Goal: Find specific page/section: Find specific page/section

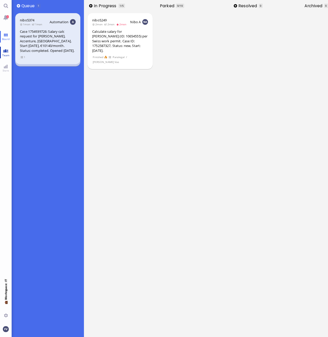
click at [6, 58] on link "Team" at bounding box center [6, 53] width 12 height 12
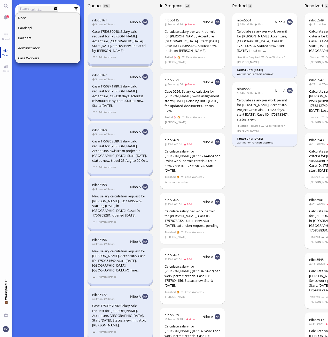
click at [4, 54] on span "Team" at bounding box center [6, 55] width 10 height 4
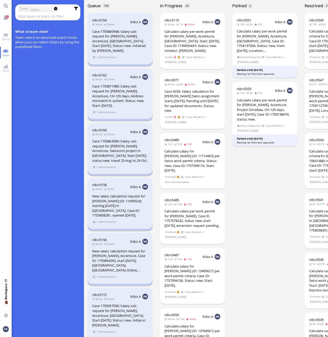
click at [23, 15] on input "text" at bounding box center [44, 16] width 53 height 6
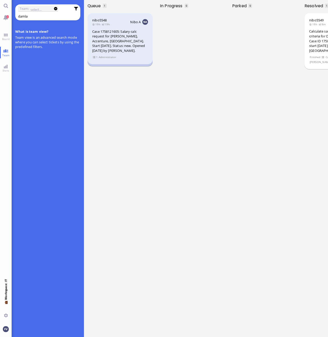
type input "damla"
click at [105, 58] on span "Administrator" at bounding box center [107, 57] width 18 height 4
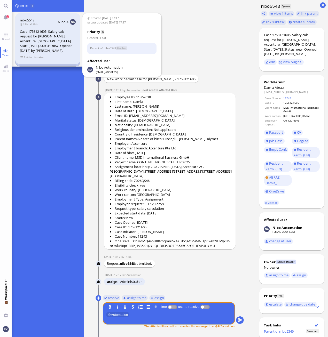
click at [19, 58] on div "nibo5548 19h 19h Nibo A Case 1758121605: Salary calc request for Damla Abraz, A…" at bounding box center [47, 38] width 65 height 51
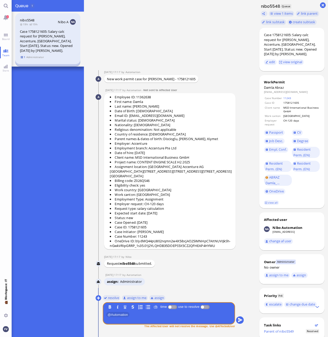
click at [24, 57] on span "1" at bounding box center [22, 57] width 5 height 4
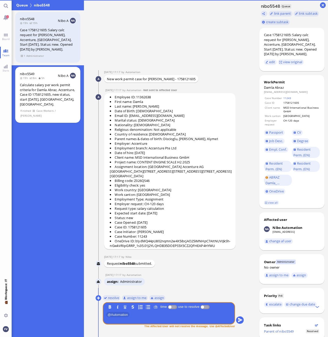
click at [34, 86] on div "Calculate salary per work permit criteria for Damla Abraz, Accenture, Case ID 1…" at bounding box center [48, 95] width 56 height 24
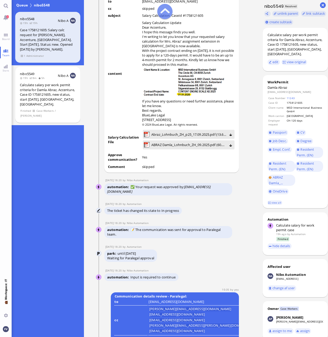
scroll to position [-1006, 0]
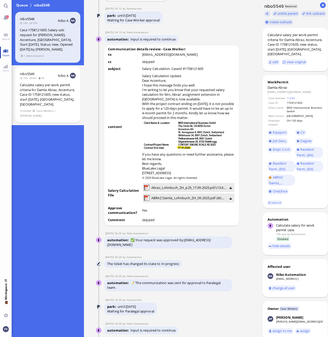
click at [6, 54] on span "Team" at bounding box center [6, 55] width 10 height 4
click at [2, 57] on link "Team" at bounding box center [6, 53] width 12 height 12
click at [5, 52] on link "Team" at bounding box center [6, 53] width 12 height 12
click at [9, 73] on link "Stats" at bounding box center [6, 68] width 12 height 12
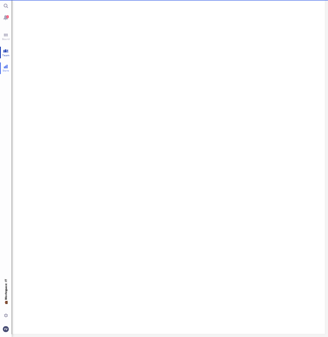
click at [9, 51] on link "Team" at bounding box center [6, 53] width 12 height 12
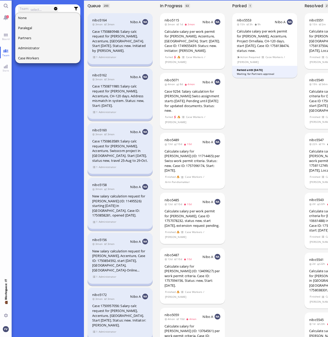
drag, startPoint x: 24, startPoint y: 96, endPoint x: 29, endPoint y: 58, distance: 39.3
click at [25, 96] on div "What is team view? Team view is an advanced search mode where you can select ti…" at bounding box center [47, 182] width 65 height 309
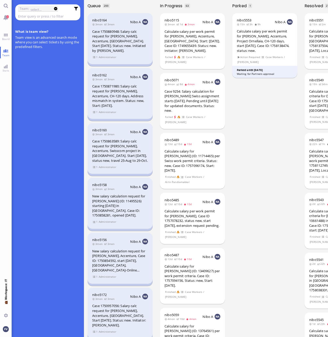
click at [26, 17] on input "text" at bounding box center [44, 16] width 53 height 6
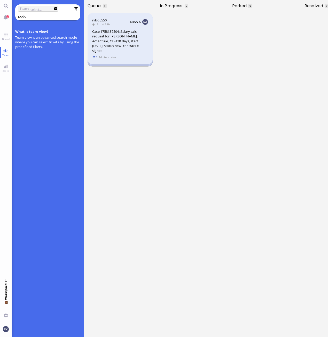
type input "podo"
click at [93, 57] on span "1" at bounding box center [95, 57] width 5 height 4
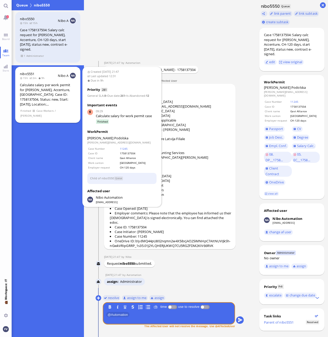
click at [25, 110] on span "Finished" at bounding box center [25, 111] width 11 height 4
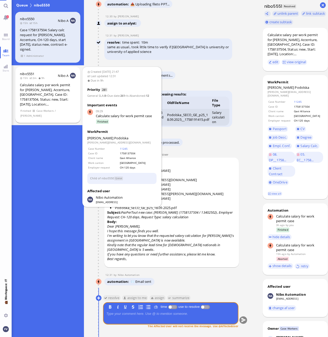
click at [34, 89] on div "Calculate salary per work permit for [PERSON_NAME], Accenture, [GEOGRAPHIC_DATA…" at bounding box center [48, 95] width 56 height 24
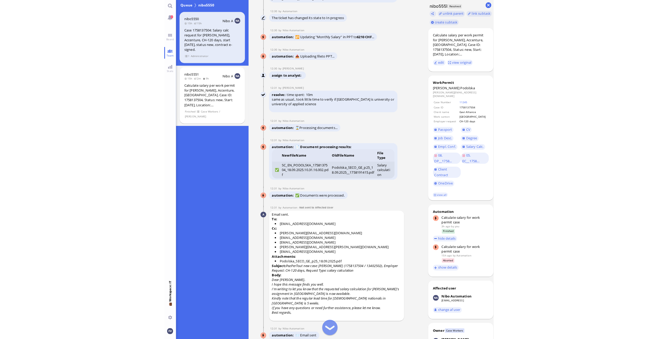
scroll to position [0, 0]
